Goal: Task Accomplishment & Management: Manage account settings

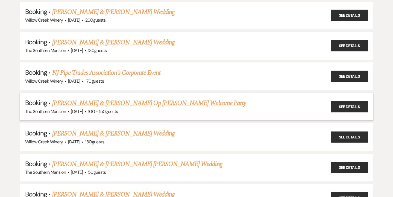
click at [72, 100] on link "[PERSON_NAME] & [PERSON_NAME] Op [PERSON_NAME] Welcome Party" at bounding box center [149, 103] width 194 height 10
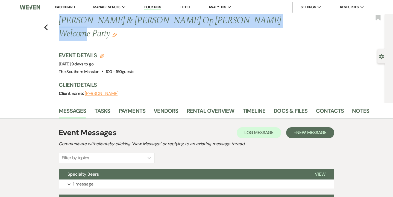
drag, startPoint x: 59, startPoint y: 22, endPoint x: 255, endPoint y: 25, distance: 195.8
click at [255, 25] on h1 "[PERSON_NAME] & [PERSON_NAME] Op [PERSON_NAME] Welcome Party Edit" at bounding box center [181, 27] width 245 height 26
copy h1 "[PERSON_NAME] & [PERSON_NAME] Op [PERSON_NAME] Welcome Party"
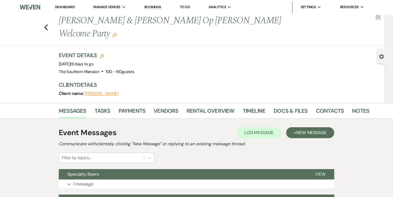
click at [195, 51] on div "Event Details Edit Event Date: [DATE] | 9 days to go Venue: [GEOGRAPHIC_DATA] .…" at bounding box center [212, 63] width 306 height 24
click at [280, 106] on link "Docs & Files" at bounding box center [291, 112] width 34 height 12
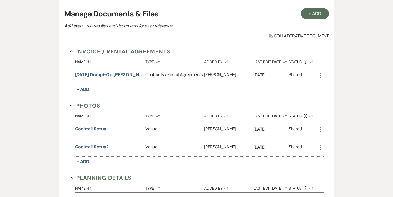
scroll to position [125, 0]
click at [129, 71] on button "[DATE] Drappi-Op [PERSON_NAME] Welcome Party Contract" at bounding box center [109, 74] width 68 height 7
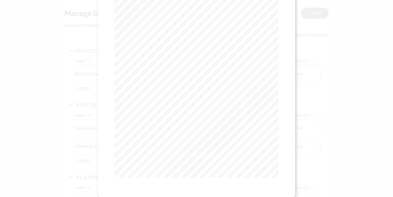
scroll to position [0, 0]
click at [166, 19] on button "Next Next" at bounding box center [168, 20] width 14 height 4
click at [275, 17] on icon "X" at bounding box center [276, 14] width 5 height 5
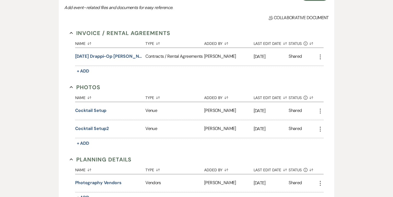
scroll to position [143, 0]
click at [92, 125] on button "Cocktail setup2" at bounding box center [92, 128] width 34 height 7
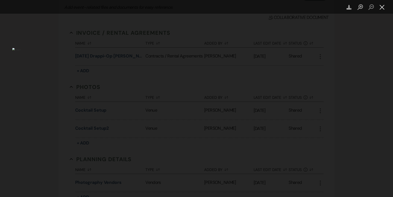
click at [380, 8] on button "Close lightbox" at bounding box center [382, 7] width 11 height 10
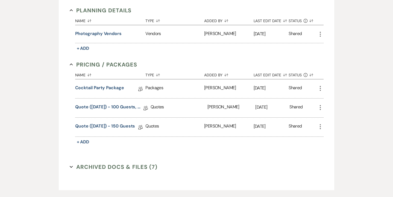
scroll to position [293, 0]
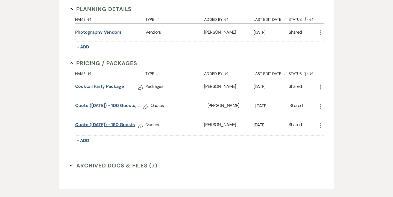
click at [101, 121] on link "Quote ([DATE]) - 150 guests" at bounding box center [105, 125] width 60 height 8
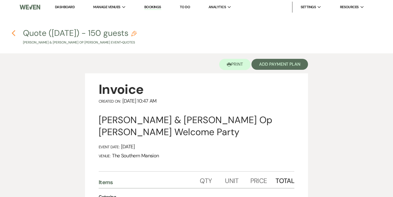
click at [14, 33] on icon "Previous" at bounding box center [13, 33] width 4 height 7
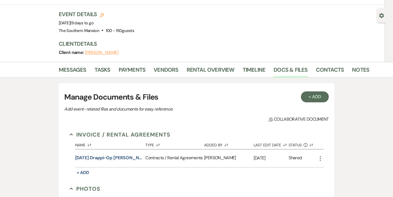
scroll to position [58, 0]
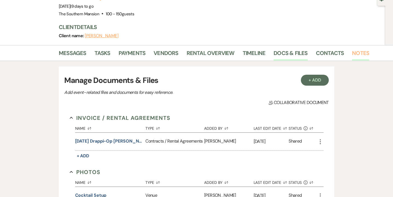
click at [358, 49] on link "Notes" at bounding box center [360, 55] width 17 height 12
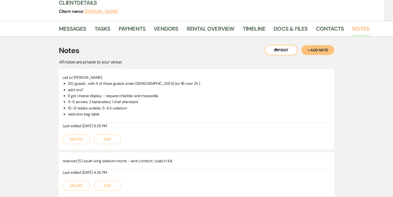
scroll to position [80, 0]
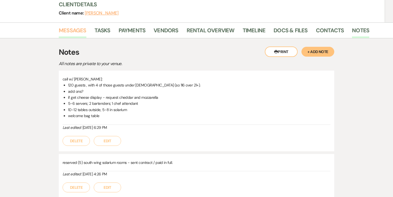
click at [74, 26] on link "Messages" at bounding box center [73, 32] width 28 height 12
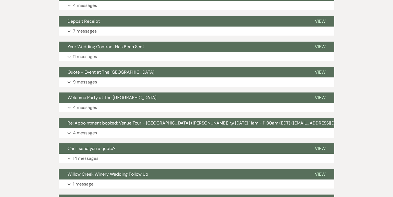
scroll to position [222, 0]
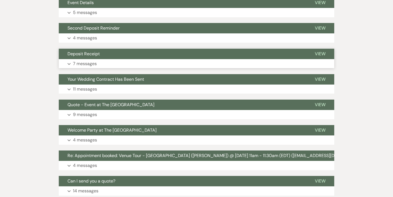
click at [95, 60] on p "7 messages" at bounding box center [85, 63] width 24 height 7
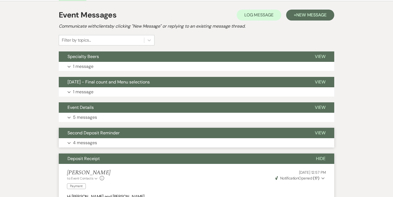
scroll to position [120, 0]
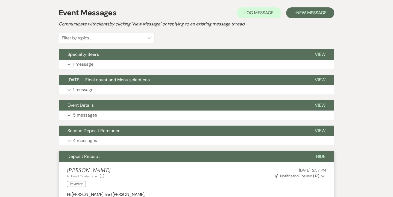
click at [84, 153] on span "Deposit Receipt" at bounding box center [84, 156] width 32 height 6
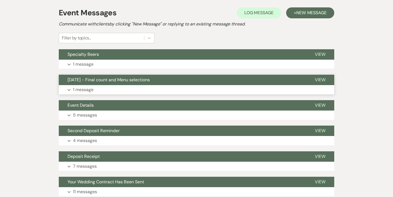
click at [93, 75] on button "[DATE] - Final count and Menu selections" at bounding box center [182, 80] width 247 height 10
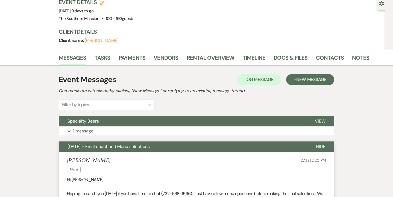
scroll to position [0, 0]
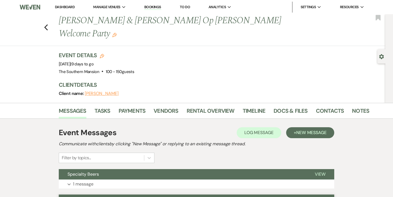
click at [348, 105] on li "Contacts" at bounding box center [334, 111] width 36 height 13
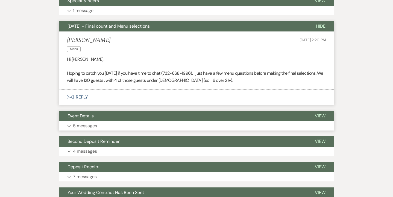
scroll to position [174, 0]
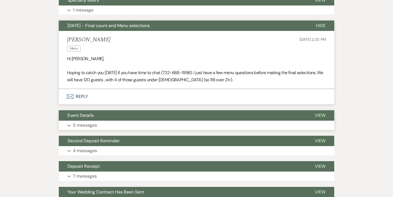
click at [97, 122] on p "5 messages" at bounding box center [85, 125] width 24 height 7
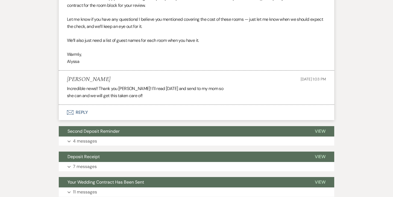
scroll to position [708, 0]
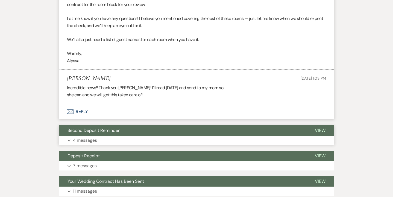
click at [105, 136] on button "Expand 4 messages" at bounding box center [197, 140] width 276 height 9
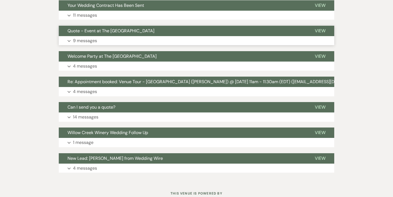
scroll to position [1284, 0]
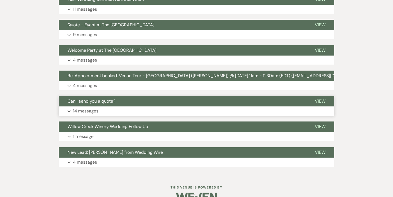
click at [107, 106] on button "Expand 14 messages" at bounding box center [197, 110] width 276 height 9
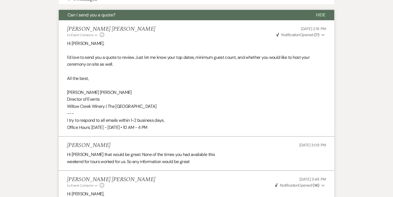
scroll to position [1268, 0]
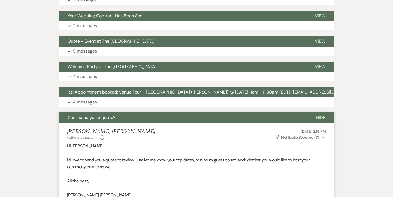
click at [86, 115] on span "Can I send you a quote?" at bounding box center [92, 118] width 48 height 6
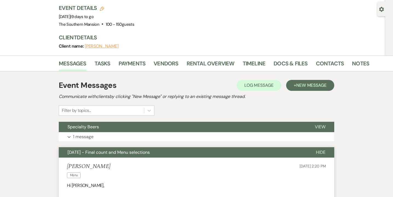
scroll to position [34, 0]
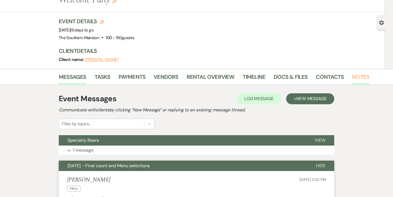
click at [354, 72] on link "Notes" at bounding box center [360, 78] width 17 height 12
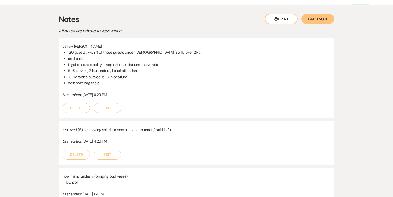
scroll to position [113, 0]
drag, startPoint x: 68, startPoint y: 62, endPoint x: 128, endPoint y: 64, distance: 59.7
click at [128, 74] on li "10-12 tables outside, 5-8 in solarium" at bounding box center [199, 77] width 263 height 6
copy li "10-12 tables outside, 5-8 in solarium"
click at [146, 74] on li "10-12 tables outside, 5-8 in solarium" at bounding box center [199, 77] width 263 height 6
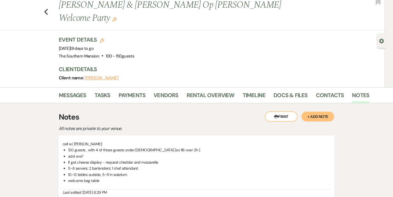
scroll to position [0, 0]
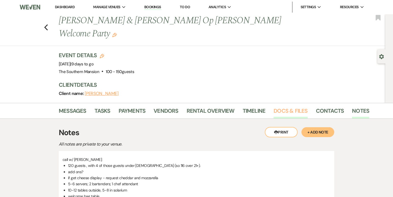
click at [292, 106] on link "Docs & Files" at bounding box center [291, 112] width 34 height 12
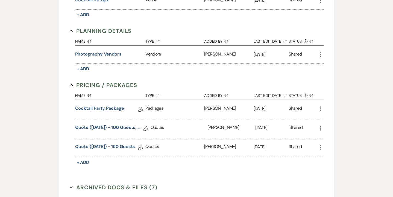
scroll to position [271, 0]
click at [103, 100] on div "Cocktail Party Package Collab Doc" at bounding box center [110, 109] width 71 height 19
click at [102, 105] on link "Cocktail Party Package" at bounding box center [99, 109] width 49 height 8
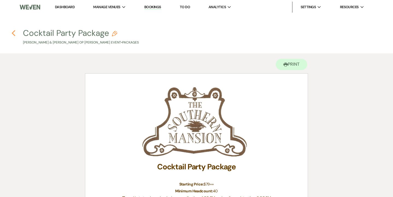
click at [15, 33] on icon "Previous" at bounding box center [13, 33] width 4 height 7
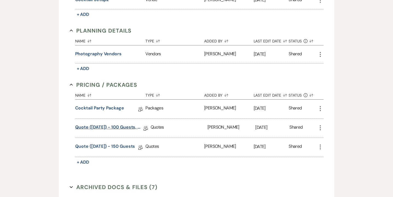
click at [107, 124] on link "Quote ([DATE]) - 100 guests, cocktail party" at bounding box center [109, 128] width 68 height 8
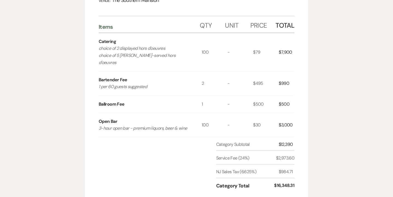
scroll to position [162, 0]
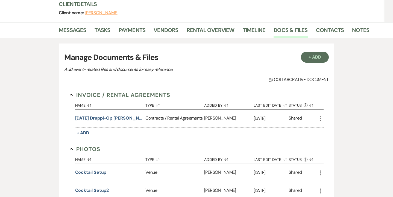
scroll to position [271, 0]
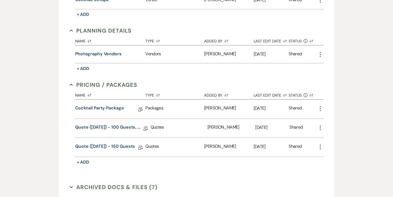
scroll to position [66, 0]
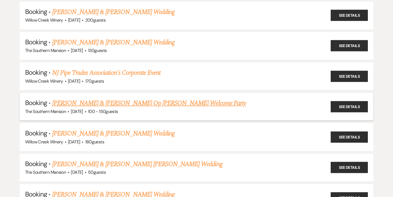
click at [74, 103] on link "[PERSON_NAME] & [PERSON_NAME] Op [PERSON_NAME] Welcome Party" at bounding box center [149, 103] width 194 height 10
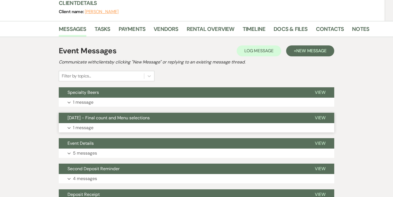
scroll to position [62, 0]
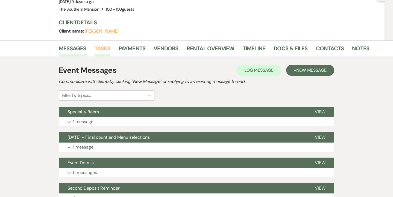
click at [109, 44] on link "Tasks" at bounding box center [103, 50] width 16 height 12
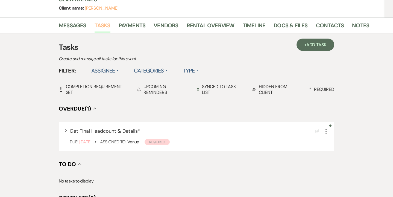
scroll to position [86, 0]
click at [121, 21] on link "Payments" at bounding box center [132, 27] width 27 height 12
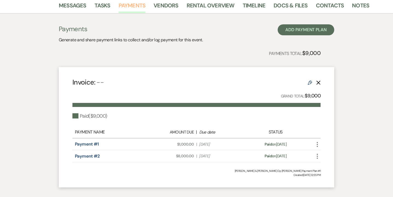
scroll to position [123, 0]
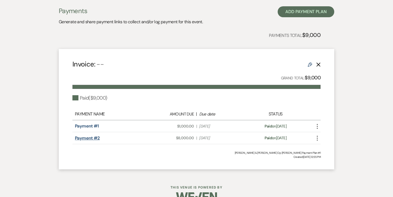
click at [88, 135] on link "Payment #2" at bounding box center [87, 138] width 25 height 6
click at [192, 155] on span "Created: [DATE] 12:55 PM" at bounding box center [196, 157] width 248 height 4
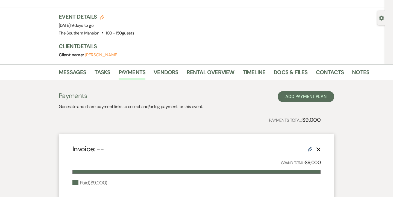
scroll to position [39, 0]
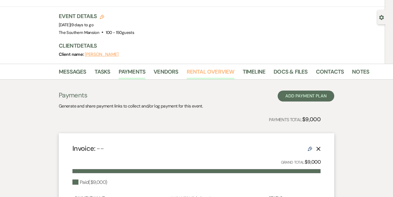
click at [210, 67] on link "Rental Overview" at bounding box center [211, 73] width 48 height 12
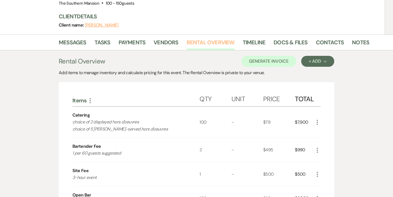
scroll to position [66, 0]
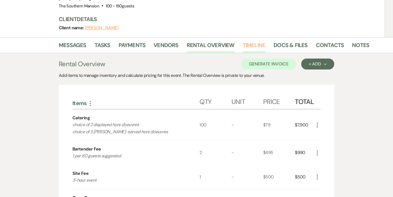
click at [259, 41] on link "Timeline" at bounding box center [254, 47] width 23 height 12
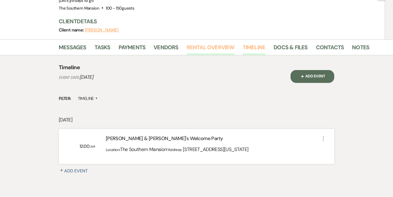
scroll to position [66, 0]
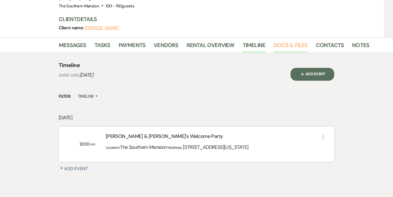
click at [283, 41] on link "Docs & Files" at bounding box center [291, 47] width 34 height 12
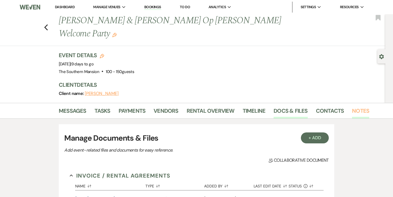
click at [358, 106] on link "Notes" at bounding box center [360, 112] width 17 height 12
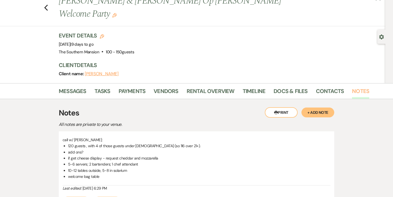
scroll to position [30, 0]
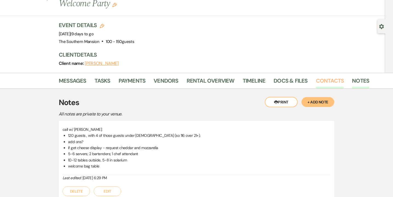
click at [321, 76] on link "Contacts" at bounding box center [330, 82] width 28 height 12
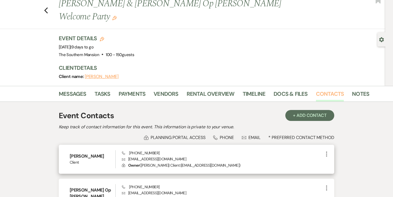
scroll to position [19, 0]
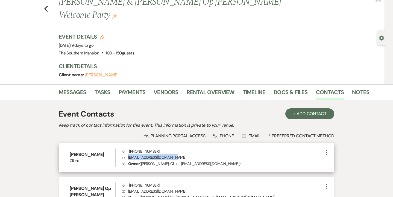
drag, startPoint x: 173, startPoint y: 144, endPoint x: 129, endPoint y: 142, distance: 44.1
click at [129, 154] on p "Envelope [EMAIL_ADDRESS][DOMAIN_NAME]" at bounding box center [223, 157] width 202 height 6
copy p "[EMAIL_ADDRESS][DOMAIN_NAME]"
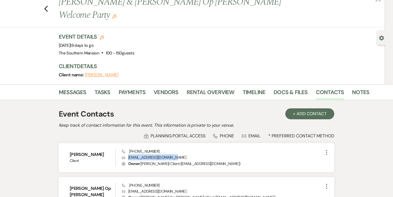
scroll to position [34, 0]
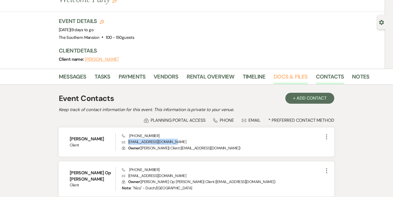
click at [289, 72] on link "Docs & Files" at bounding box center [291, 78] width 34 height 12
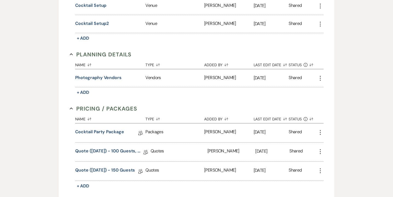
scroll to position [249, 0]
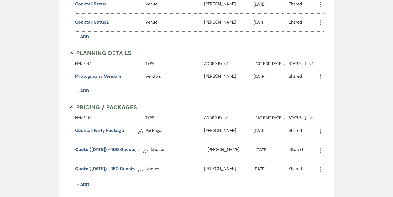
click at [101, 127] on link "Cocktail Party Package" at bounding box center [99, 131] width 49 height 8
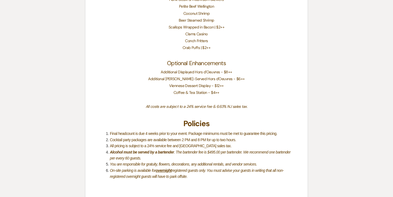
scroll to position [416, 0]
